Goal: Information Seeking & Learning: Learn about a topic

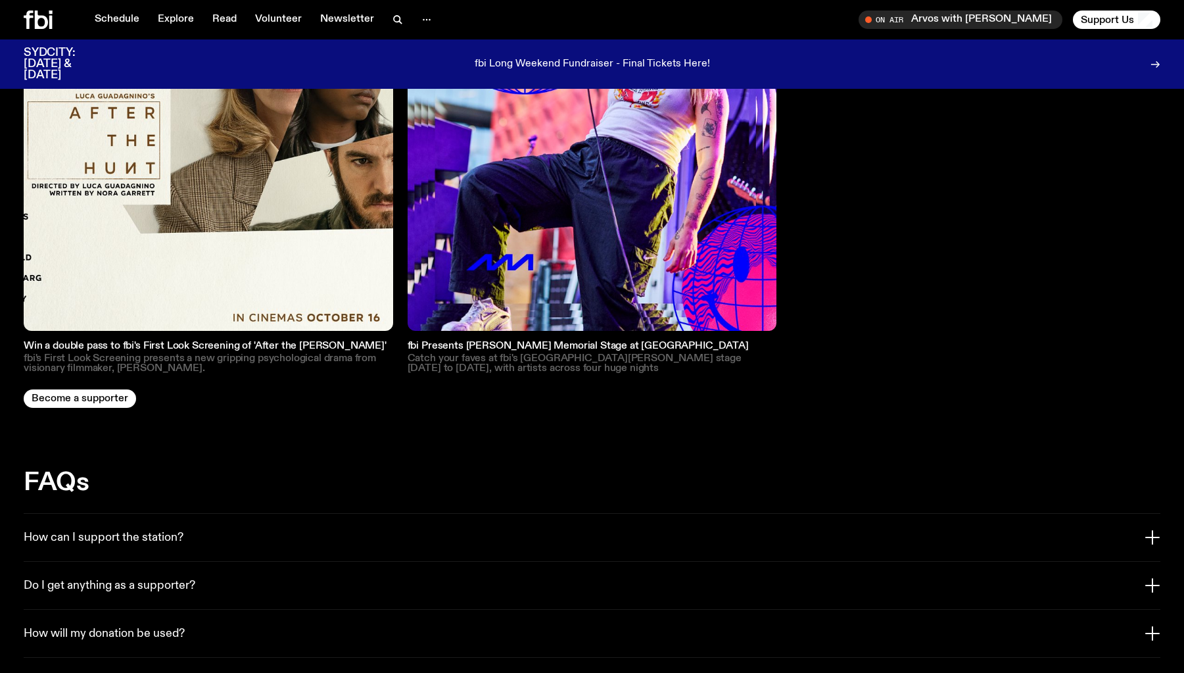
scroll to position [2037, 0]
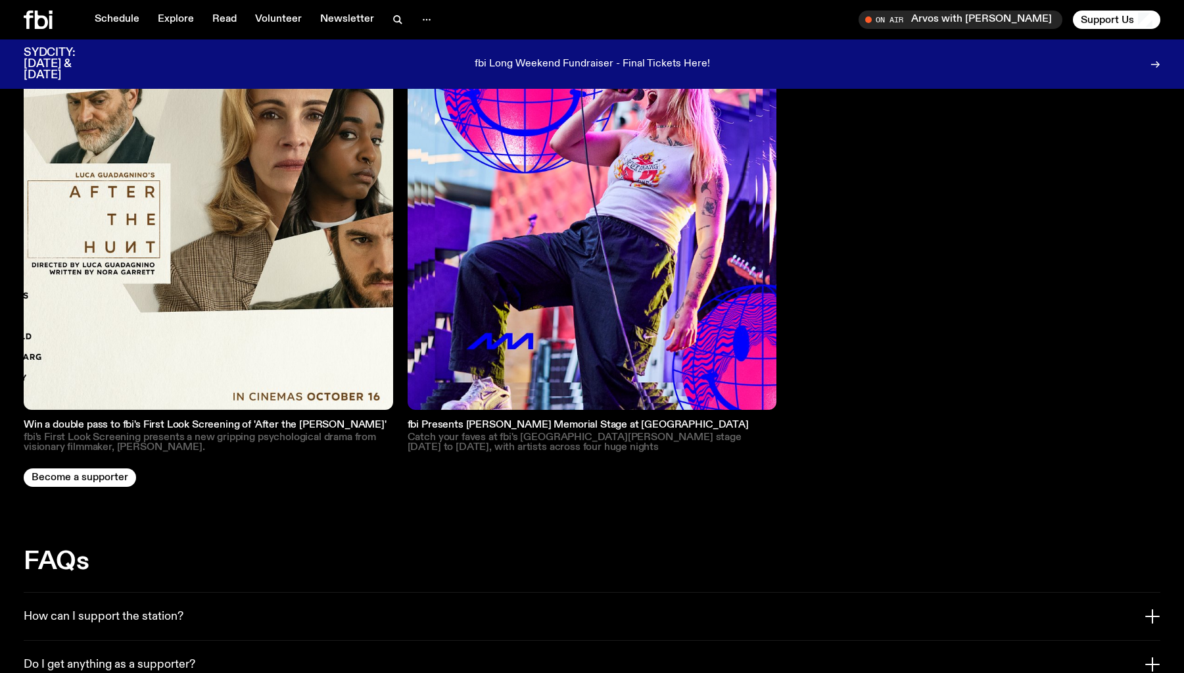
click at [635, 288] on img at bounding box center [593, 225] width 370 height 370
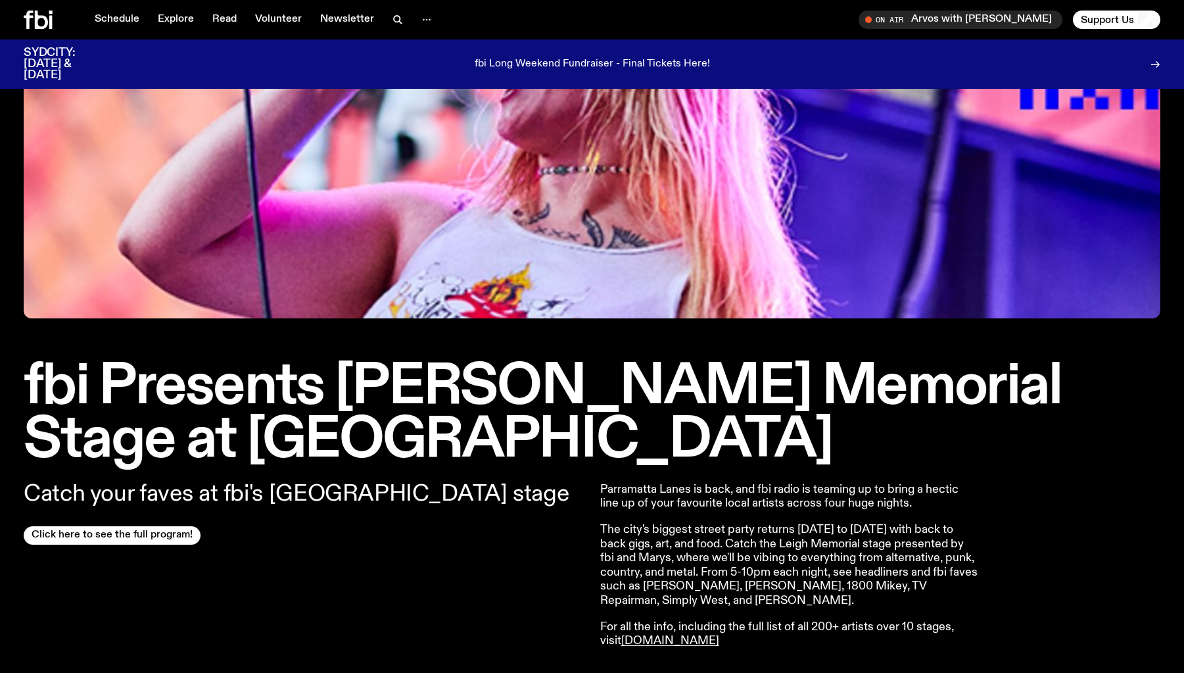
scroll to position [414, 0]
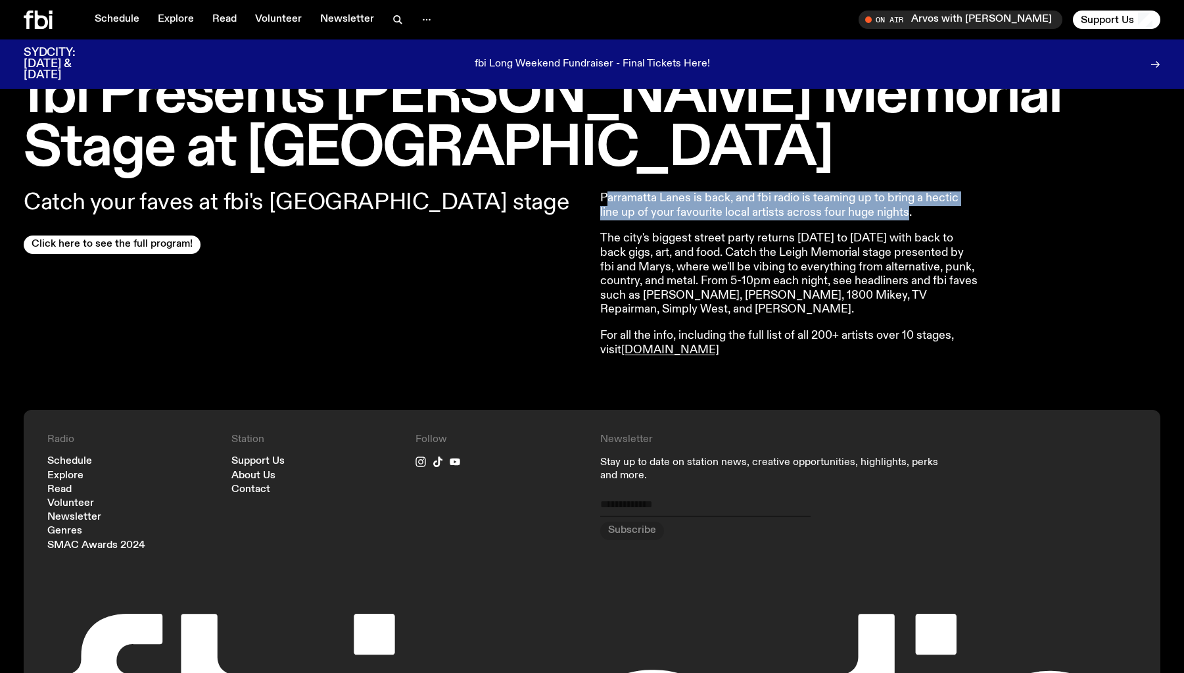
drag, startPoint x: 611, startPoint y: 195, endPoint x: 907, endPoint y: 211, distance: 296.4
click at [907, 211] on p "Parramatta Lanes is back, and fbi radio is teaming up to bring a hectic line up…" at bounding box center [789, 205] width 379 height 28
drag, startPoint x: 610, startPoint y: 193, endPoint x: 909, endPoint y: 211, distance: 299.8
click at [909, 211] on div "Catch your faves at fbi's [GEOGRAPHIC_DATA] stage Click here to see the full pr…" at bounding box center [592, 293] width 1184 height 234
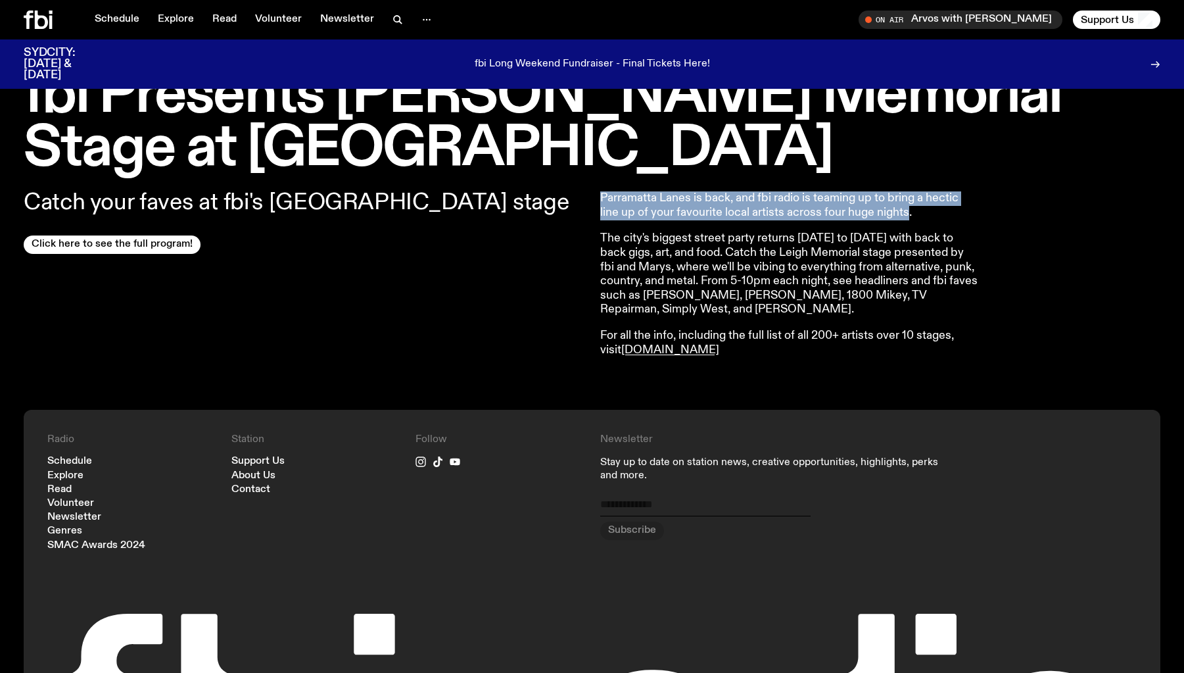
click at [671, 195] on p "Parramatta Lanes is back, and fbi radio is teaming up to bring a hectic line up…" at bounding box center [789, 205] width 379 height 28
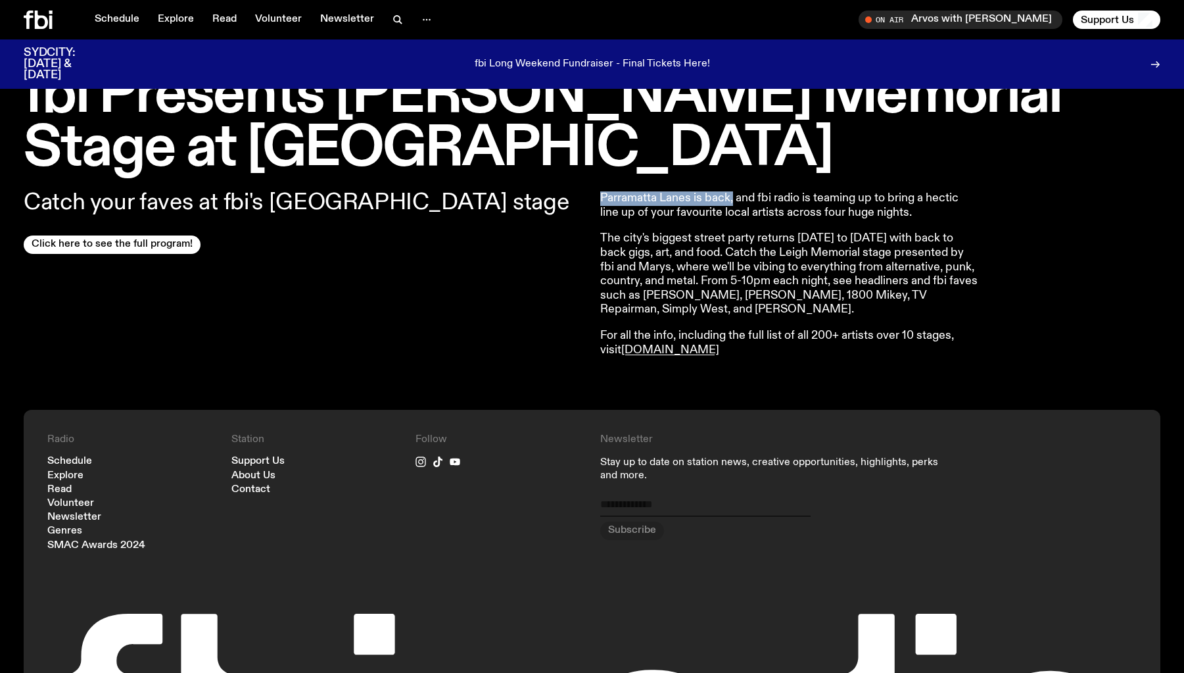
drag, startPoint x: 708, startPoint y: 201, endPoint x: 732, endPoint y: 201, distance: 23.7
click at [732, 201] on p "Parramatta Lanes is back, and fbi radio is teaming up to bring a hectic line up…" at bounding box center [789, 205] width 379 height 28
copy p "Parramatta Lanes is back,"
click at [906, 265] on p "The city's biggest street party returns [DATE] to [DATE] with back to back gigs…" at bounding box center [789, 273] width 379 height 85
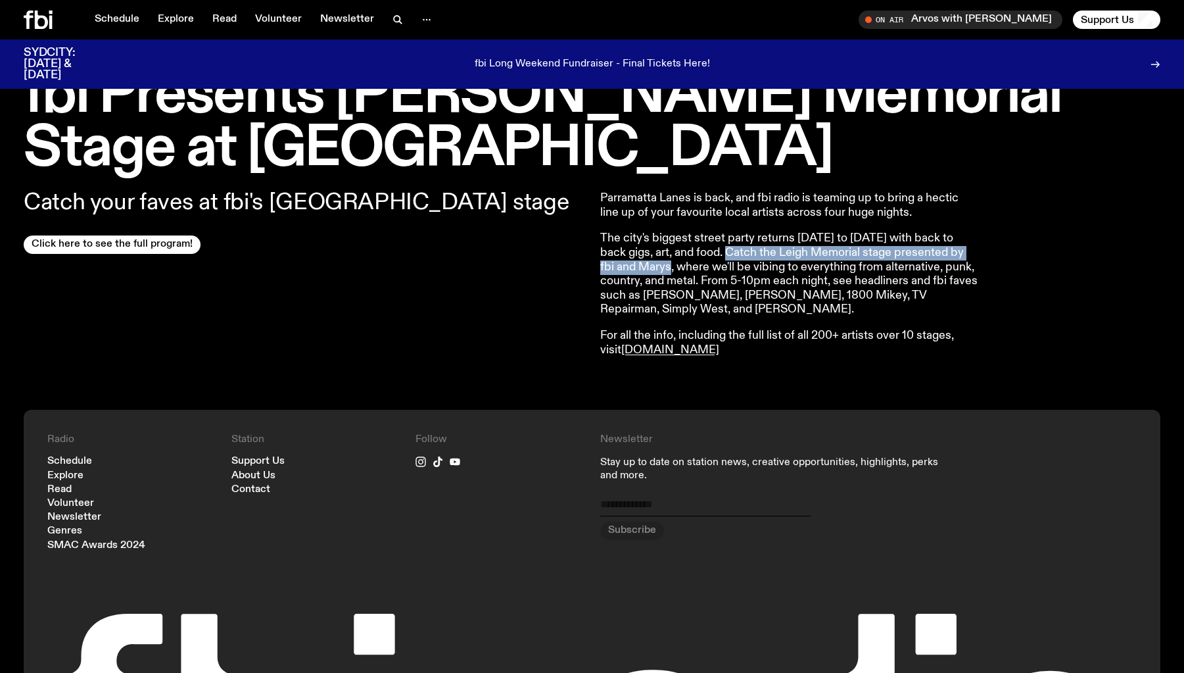
drag, startPoint x: 700, startPoint y: 254, endPoint x: 633, endPoint y: 272, distance: 68.7
click at [633, 272] on p "The city's biggest street party returns [DATE] to [DATE] with back to back gigs…" at bounding box center [789, 273] width 379 height 85
copy p "Catch the Leigh Memorial stage presented by fbi and [PERSON_NAME]"
click at [836, 275] on p "The city's biggest street party returns [DATE] to [DATE] with back to back gigs…" at bounding box center [789, 273] width 379 height 85
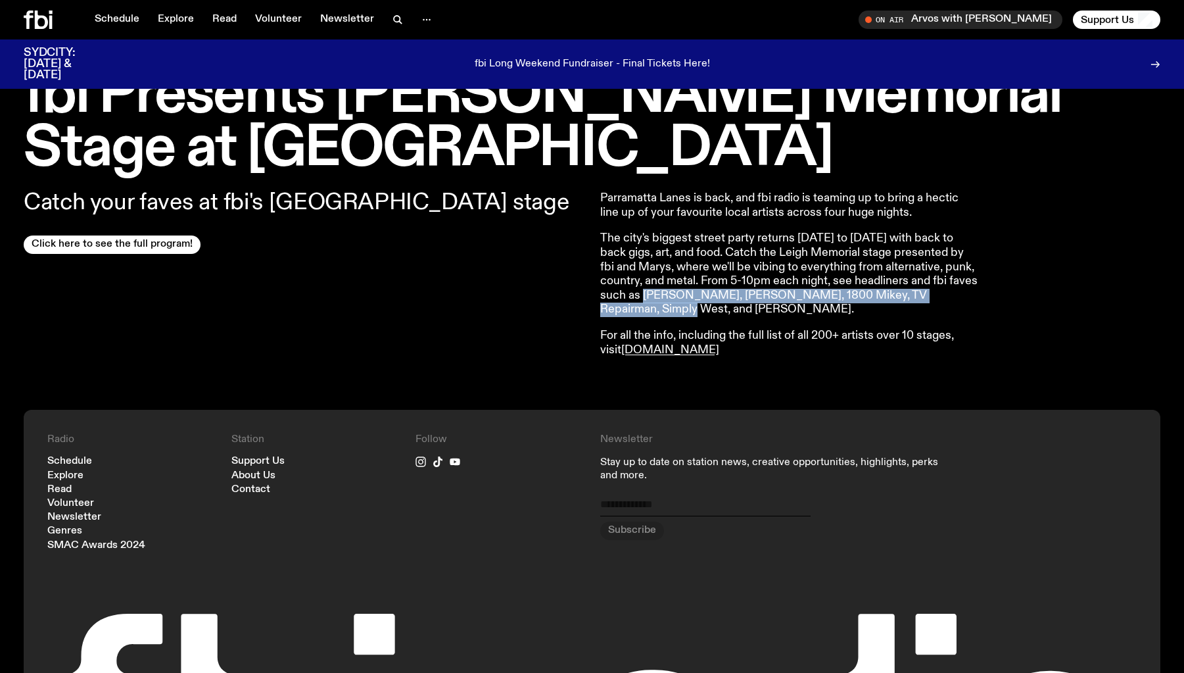
drag, startPoint x: 644, startPoint y: 295, endPoint x: 643, endPoint y: 316, distance: 21.1
click at [643, 316] on p "The city's biggest street party returns [DATE] to [DATE] with back to back gigs…" at bounding box center [789, 273] width 379 height 85
copy p "Scum, Bract, 1800 Mikey, TV Repairman, Simply West, and Amends"
